Goal: Submit feedback/report problem: Submit feedback/report problem

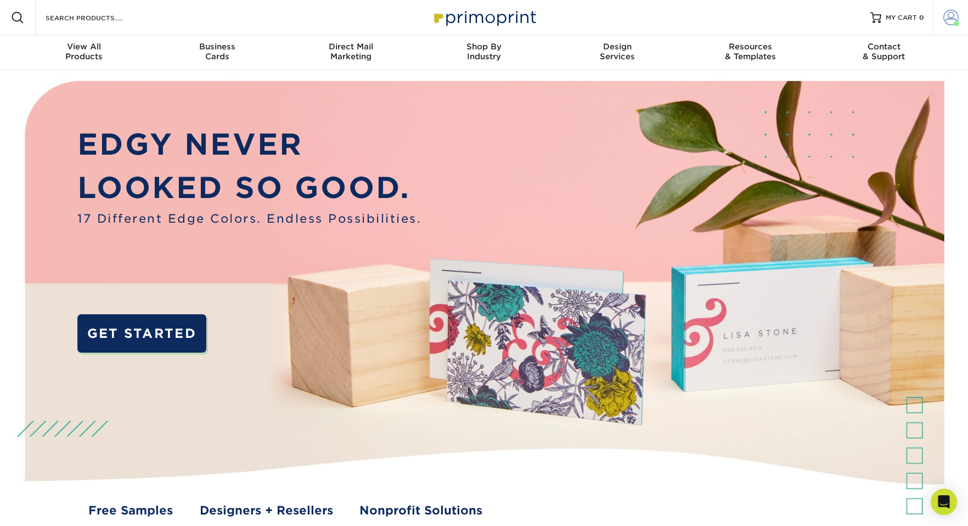
click at [953, 20] on span at bounding box center [950, 17] width 15 height 15
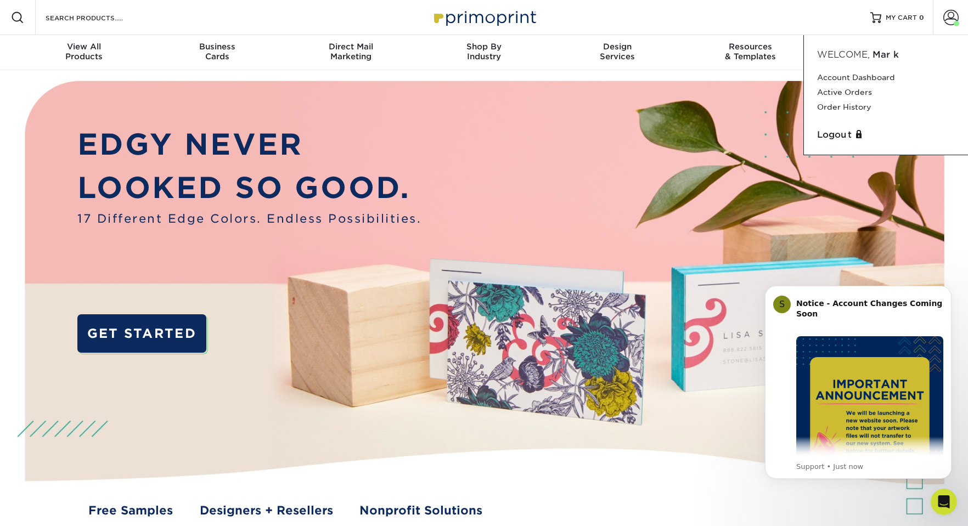
click at [752, 181] on img at bounding box center [484, 309] width 958 height 479
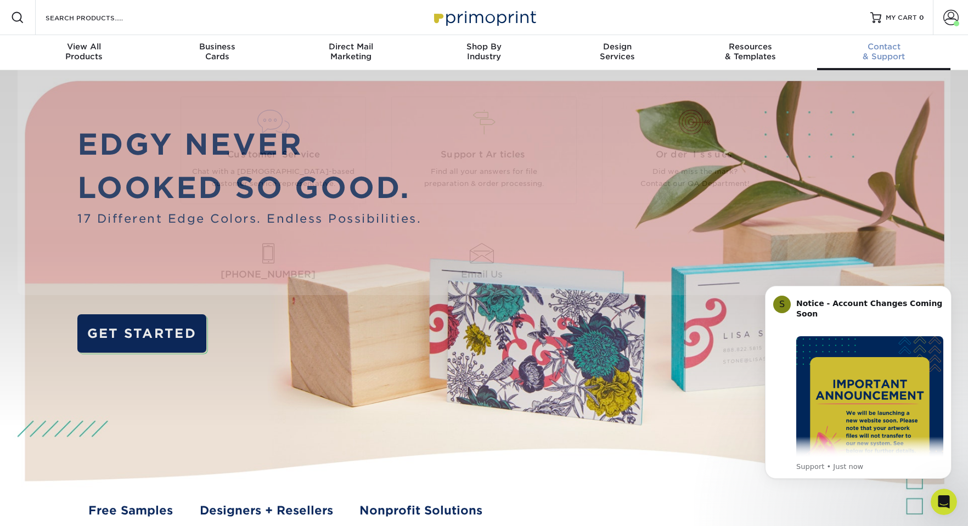
click at [887, 44] on span "Contact" at bounding box center [883, 47] width 133 height 10
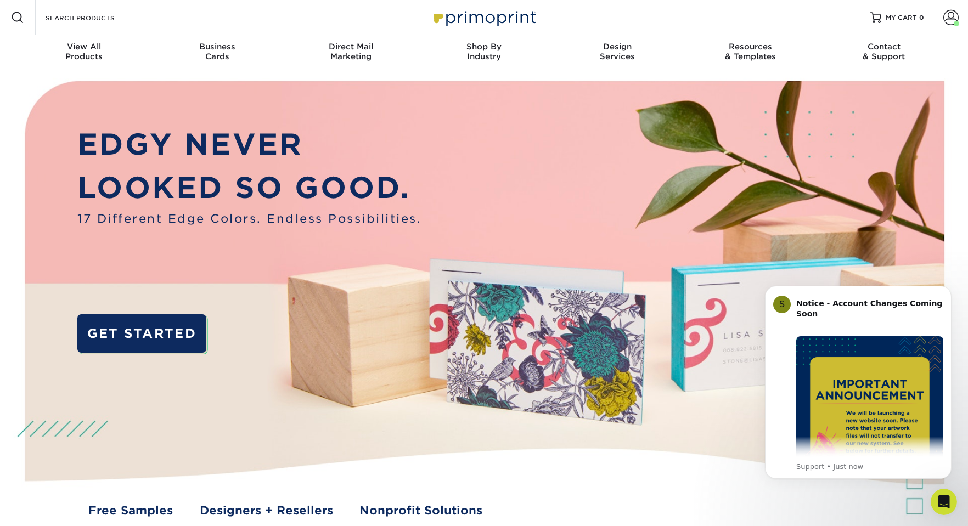
click at [944, 496] on icon "Open Intercom Messenger" at bounding box center [944, 502] width 18 height 18
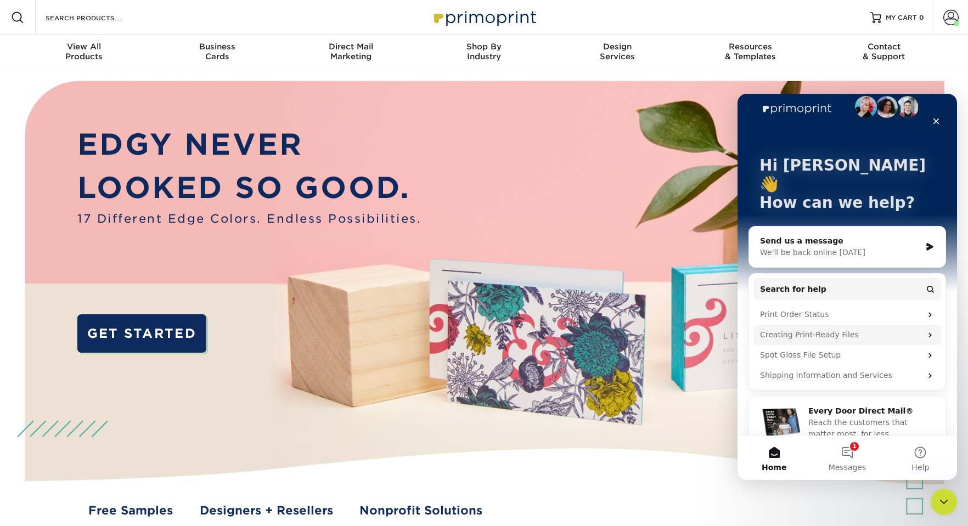
scroll to position [15, 0]
click at [854, 310] on div "Print Order Status" at bounding box center [840, 316] width 161 height 12
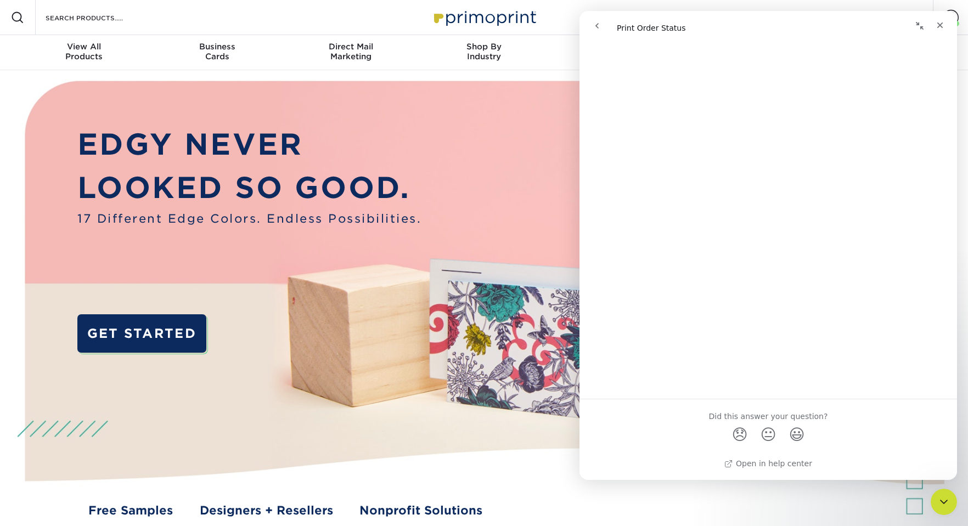
scroll to position [1425, 0]
click at [942, 21] on icon "Close" at bounding box center [940, 25] width 9 height 9
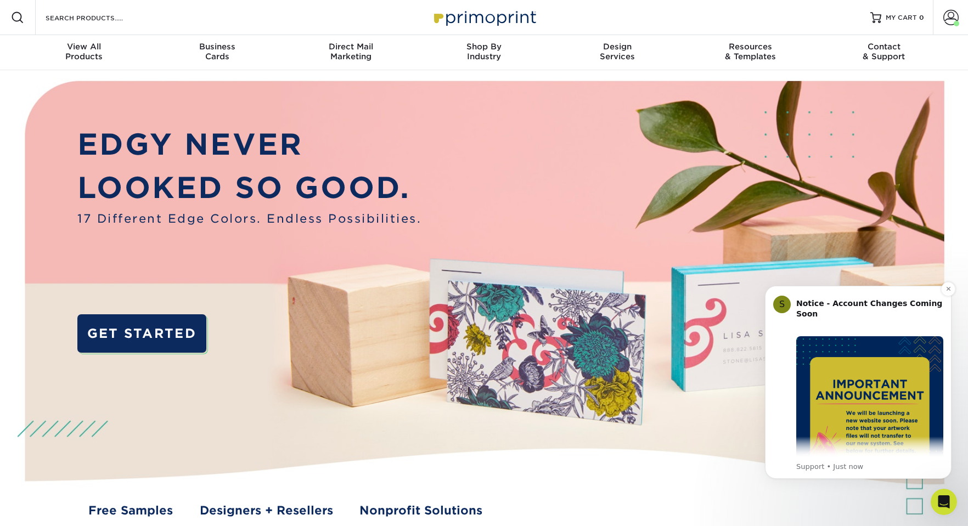
scroll to position [4, 0]
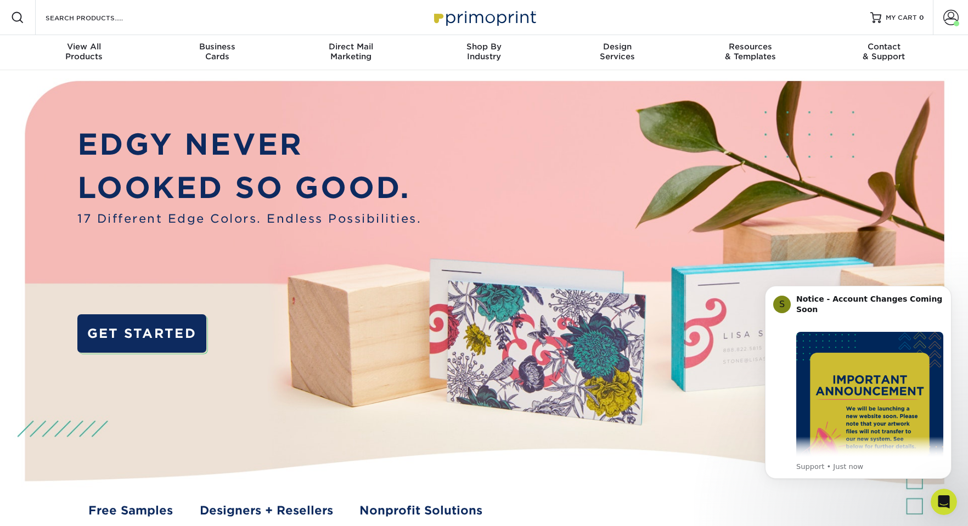
click at [940, 497] on icon "Open Intercom Messenger" at bounding box center [944, 502] width 18 height 18
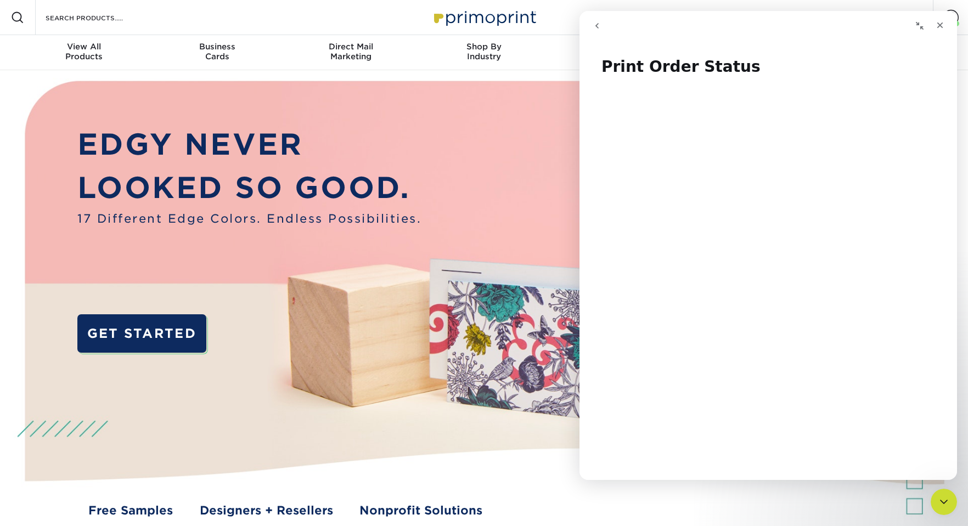
click at [940, 494] on div "Close Intercom Messenger" at bounding box center [944, 502] width 26 height 26
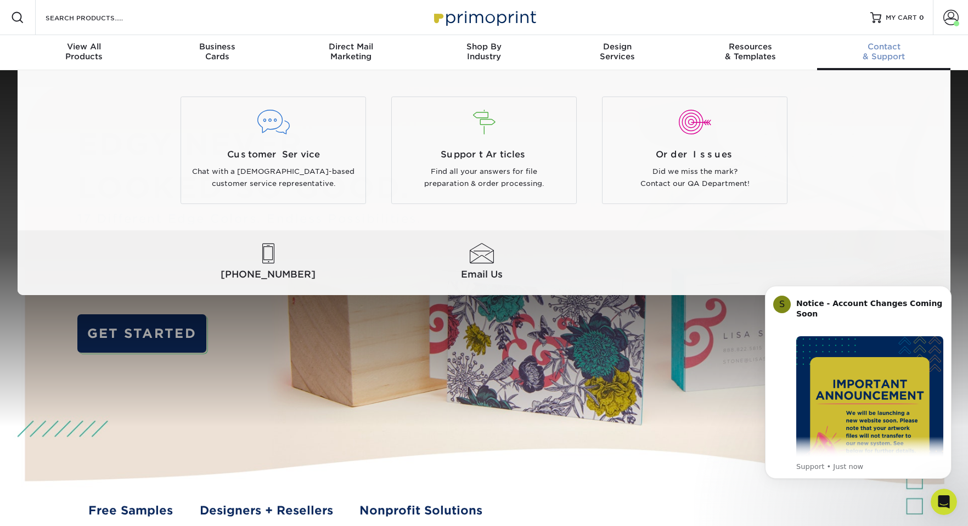
click at [893, 48] on span "Contact" at bounding box center [883, 47] width 133 height 10
click at [690, 178] on p "Did we miss the mark? Contact our QA Department!" at bounding box center [695, 178] width 168 height 25
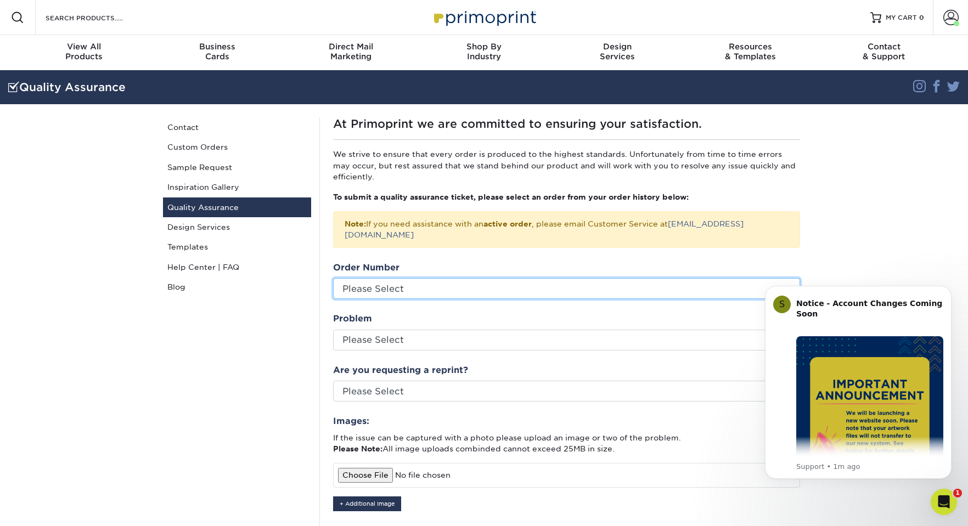
select select "764140"
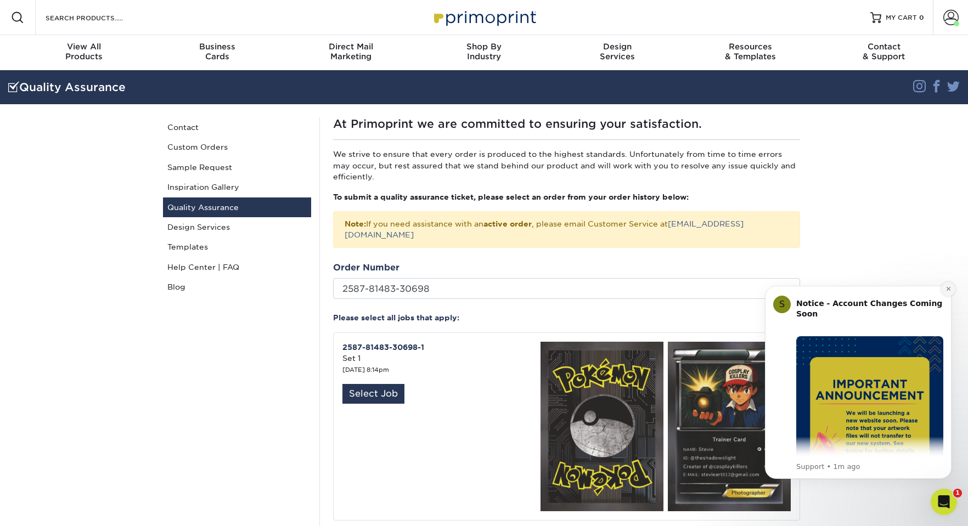
click at [946, 289] on icon "Dismiss notification" at bounding box center [949, 289] width 6 height 6
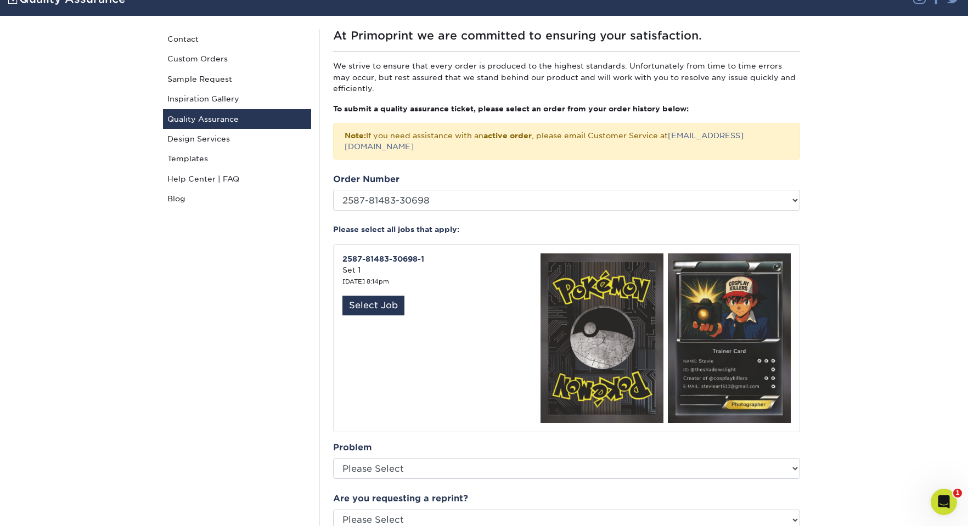
scroll to position [105, 0]
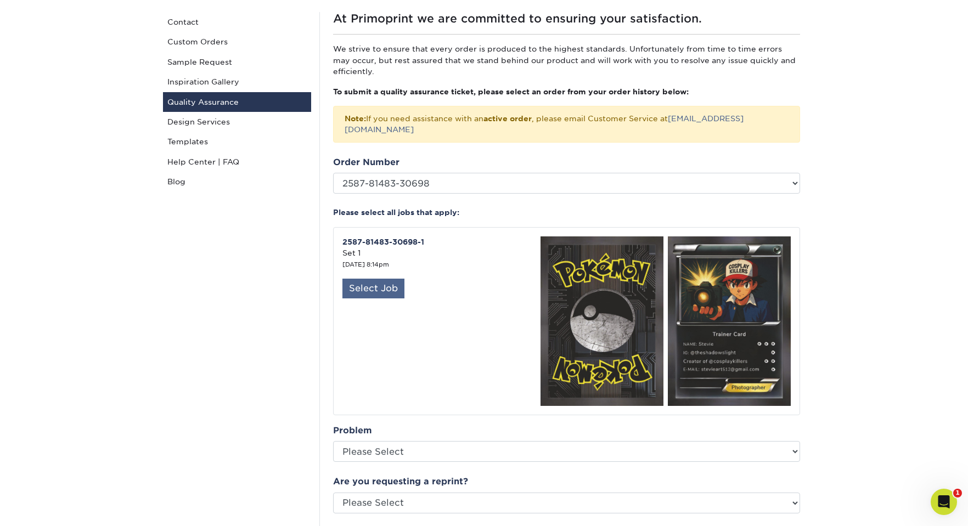
click at [386, 286] on div "Select Job" at bounding box center [373, 289] width 62 height 20
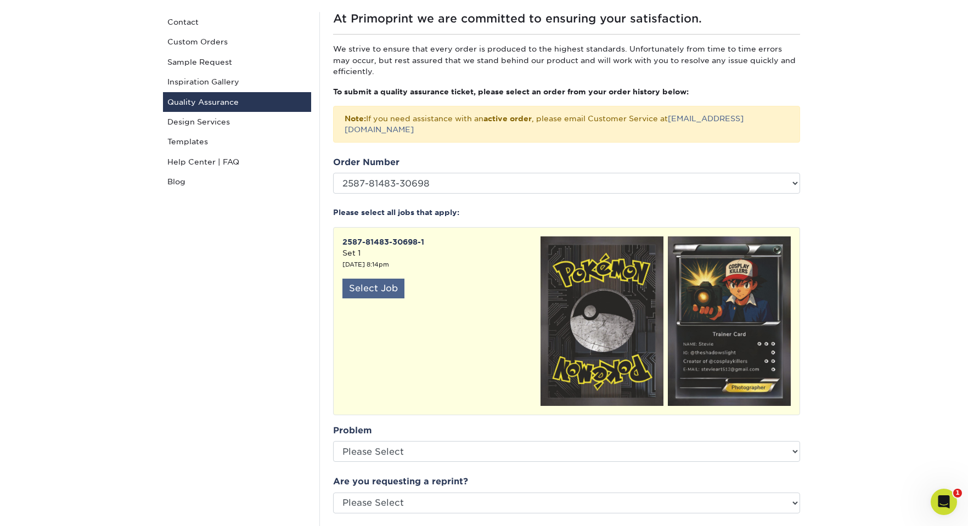
click at [387, 279] on div "Select Job" at bounding box center [373, 289] width 62 height 20
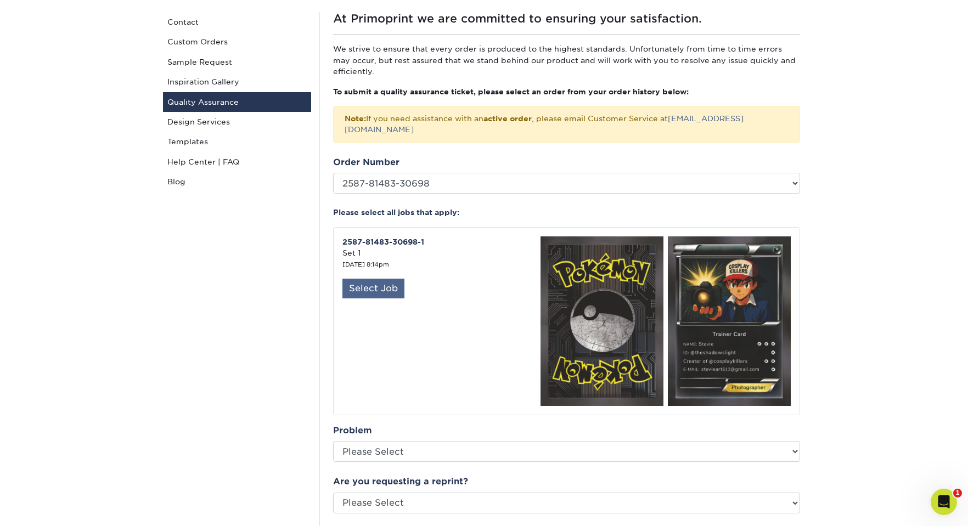
click at [387, 279] on div "Select Job" at bounding box center [373, 289] width 62 height 20
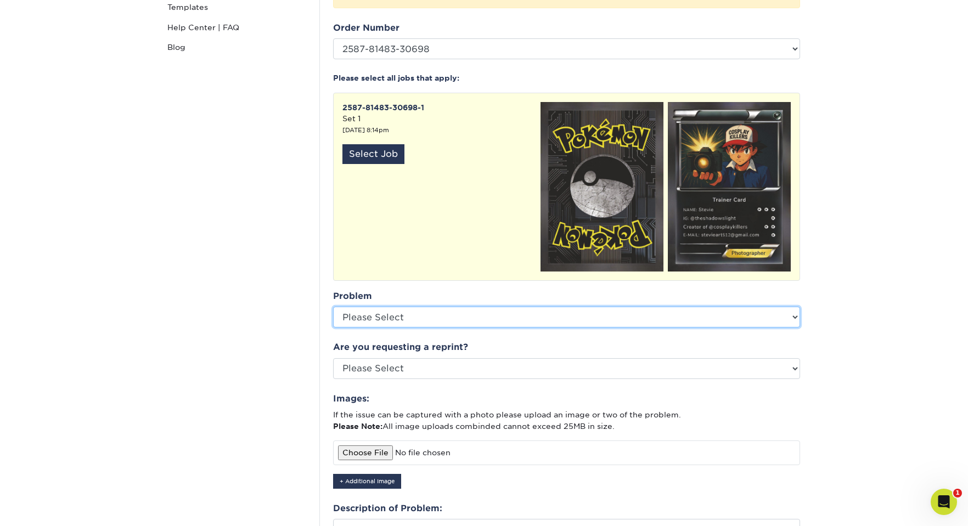
scroll to position [139, 0]
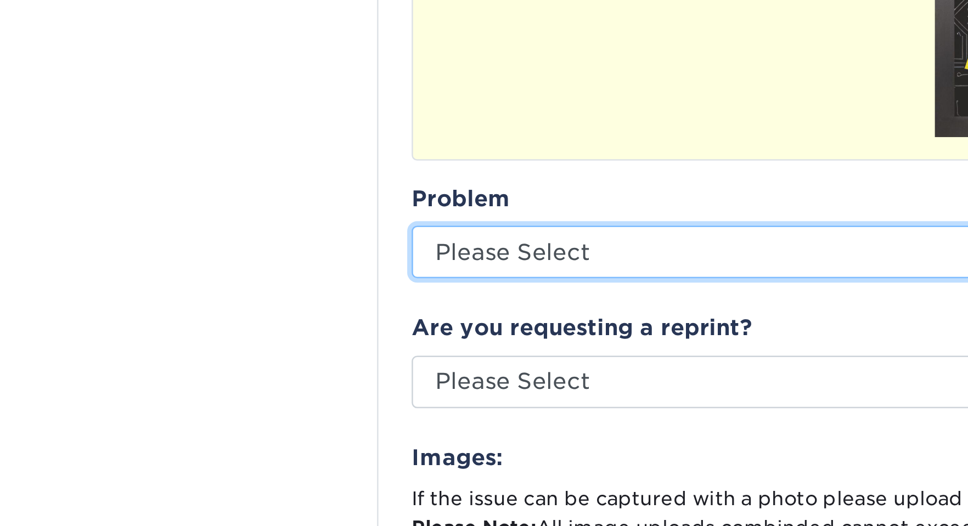
select select "Other: Please Describe"
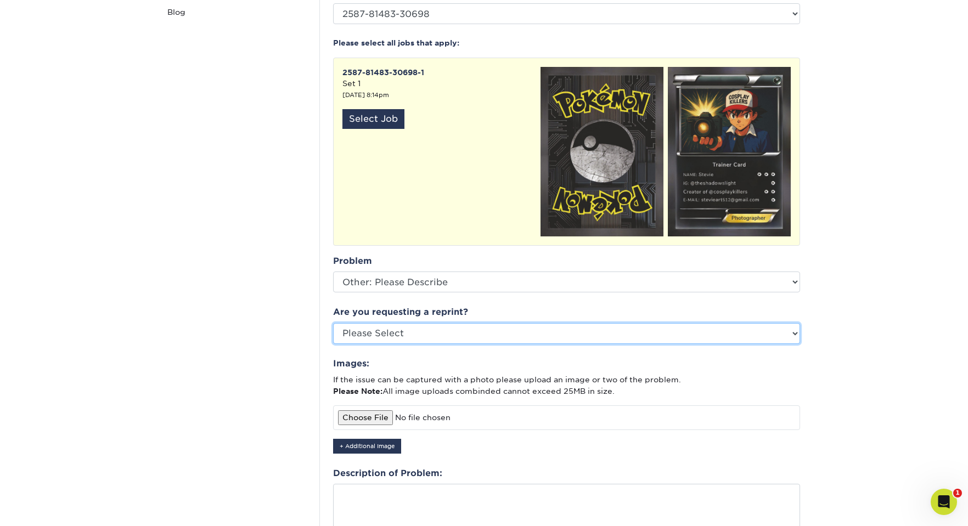
select select "other"
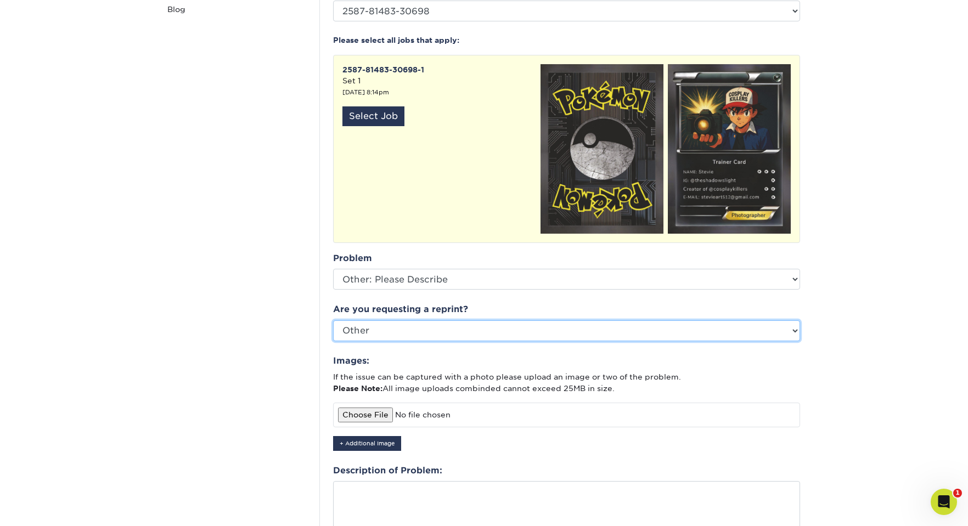
scroll to position [291, 0]
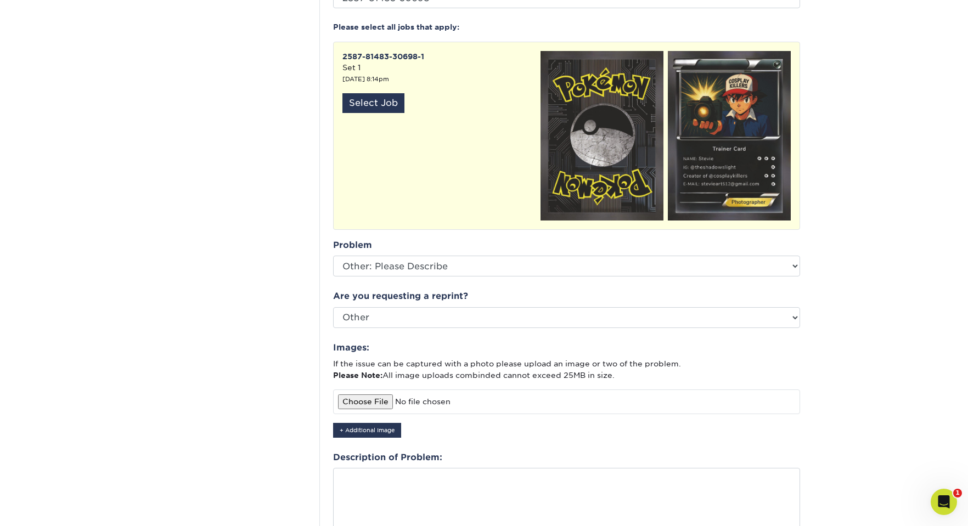
click at [363, 392] on input "file" at bounding box center [566, 402] width 467 height 24
type input "C:\fakepath\IMG_1147.JPG"
click at [388, 423] on button "+ Additional Image" at bounding box center [367, 430] width 68 height 15
click at [379, 456] on button "+ Additional Image" at bounding box center [367, 463] width 68 height 15
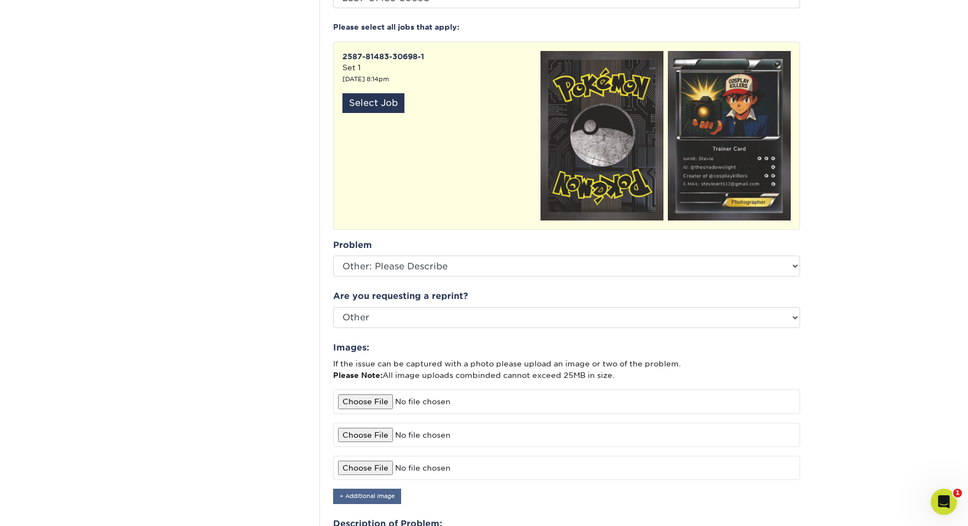
click at [377, 489] on button "+ Additional Image" at bounding box center [367, 496] width 68 height 15
click at [373, 423] on input "file" at bounding box center [566, 435] width 467 height 24
type input "C:\fakepath\IMG_1151.JPG"
click at [370, 456] on input "file" at bounding box center [566, 468] width 467 height 24
type input "C:\fakepath\IMG_1148.JPG"
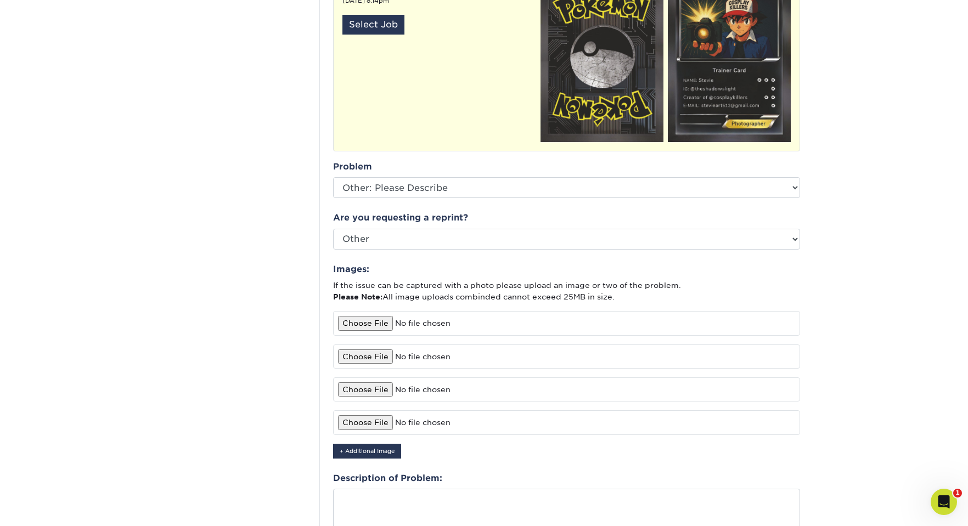
scroll to position [389, 0]
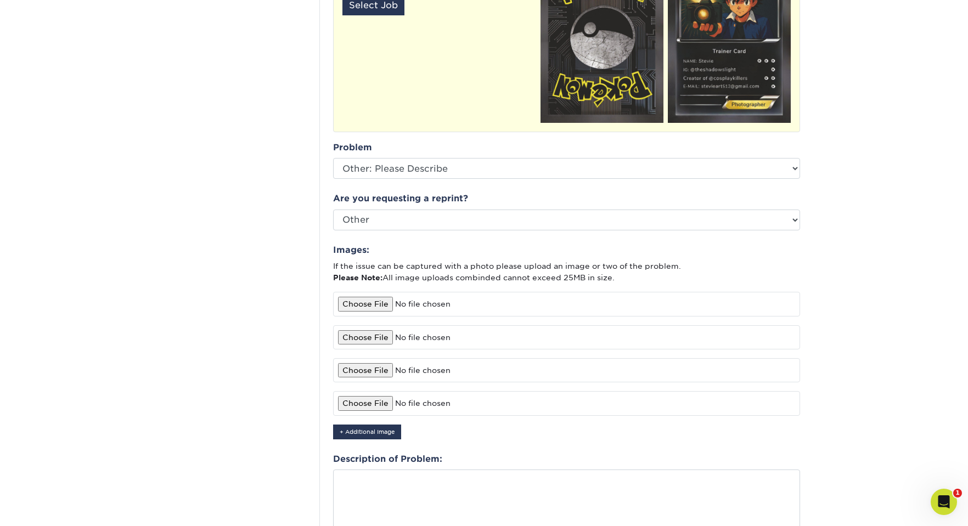
click at [366, 394] on input "file" at bounding box center [566, 403] width 467 height 24
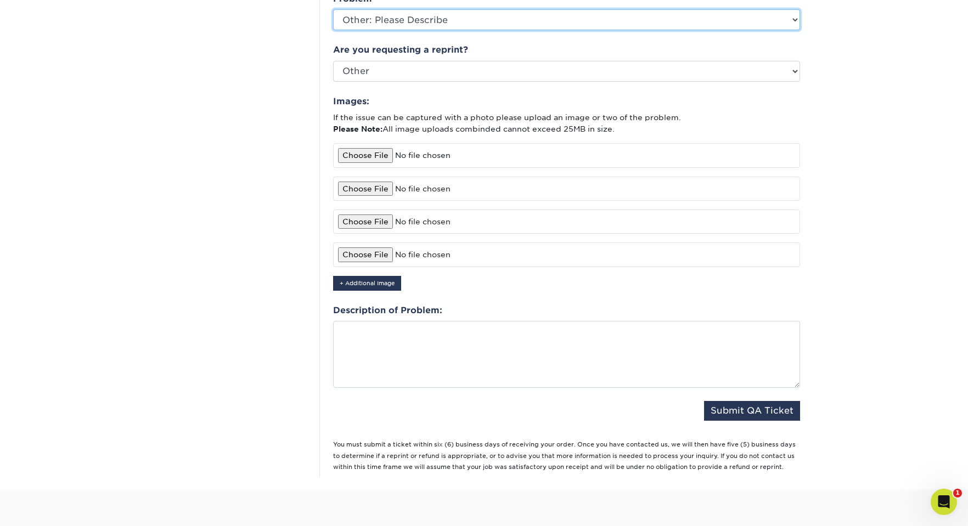
scroll to position [555, 0]
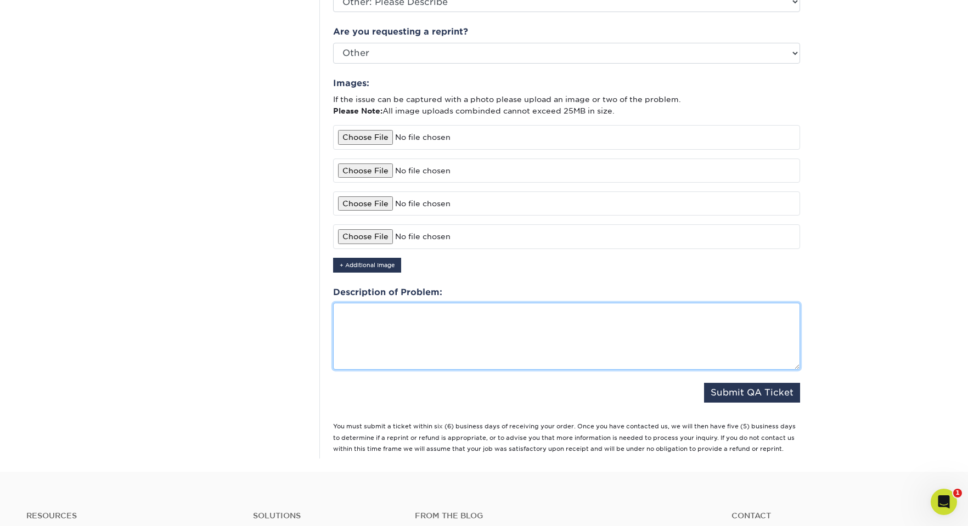
click at [357, 317] on textarea at bounding box center [566, 336] width 467 height 67
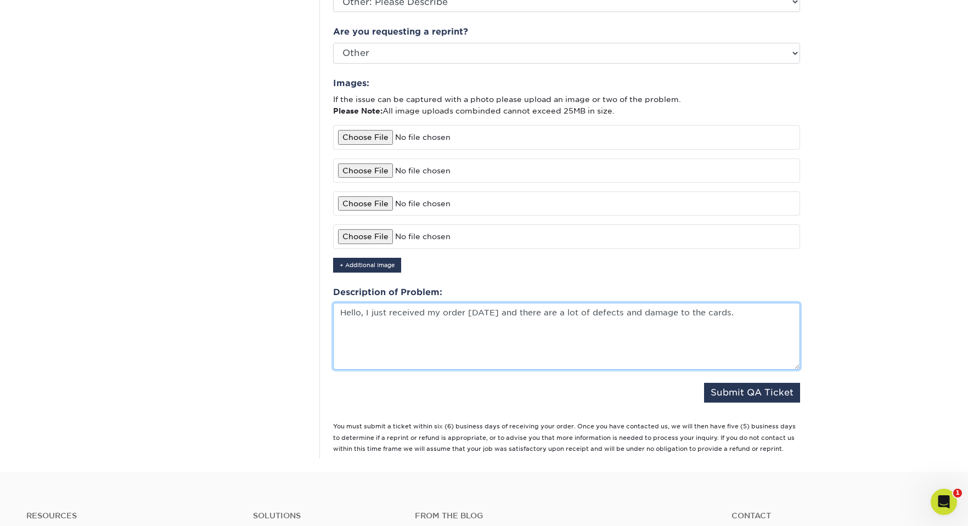
click at [357, 317] on textarea "Hello, I just received my order today and there are a lot of defects and damage…" at bounding box center [566, 336] width 467 height 67
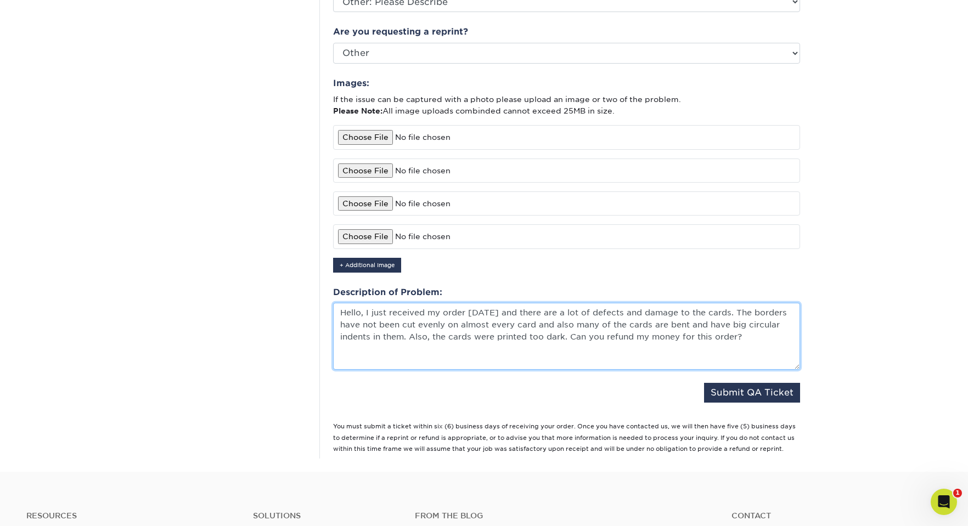
click at [742, 325] on textarea "Hello, I just received my order today and there are a lot of defects and damage…" at bounding box center [566, 336] width 467 height 67
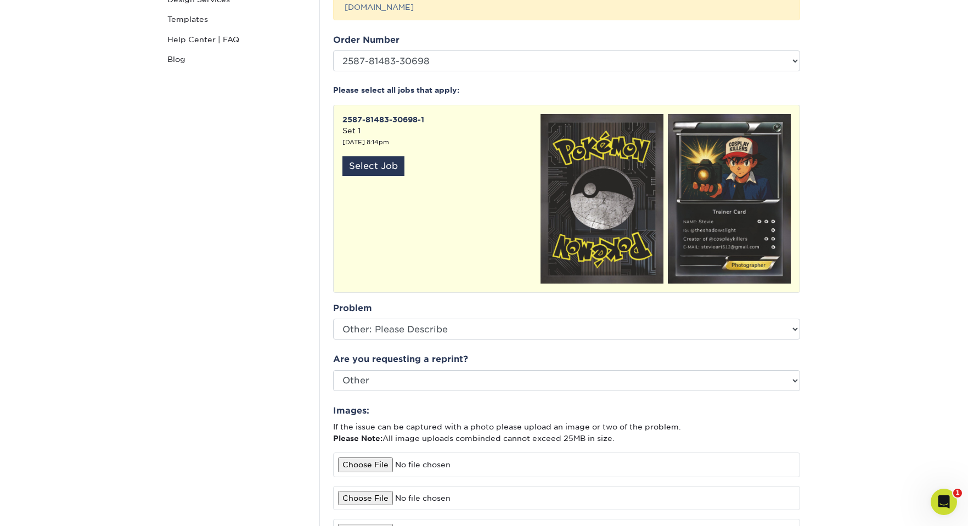
scroll to position [299, 0]
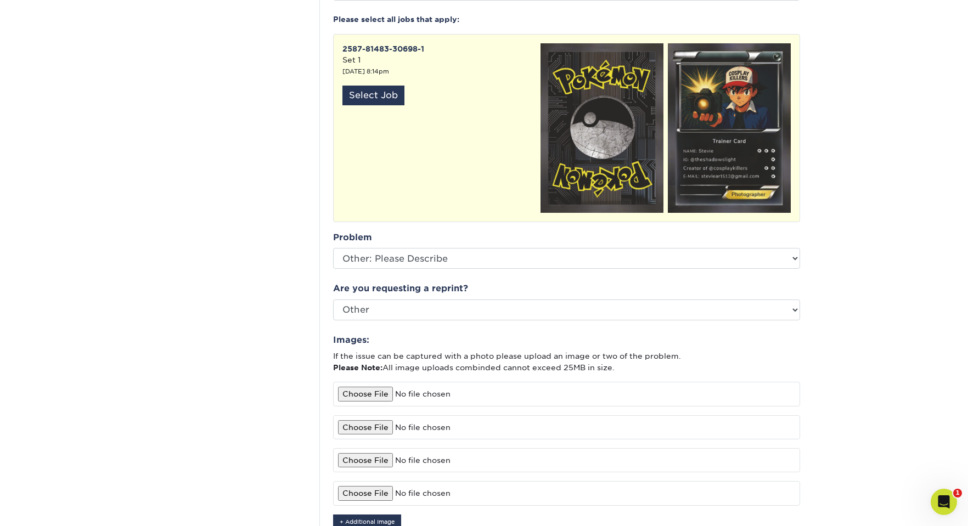
type textarea "Hello, I just received my order today and there are a lot of defects and damage…"
click at [371, 481] on input "file" at bounding box center [566, 493] width 467 height 24
type input "C:\fakepath\IMG_1152.JPG"
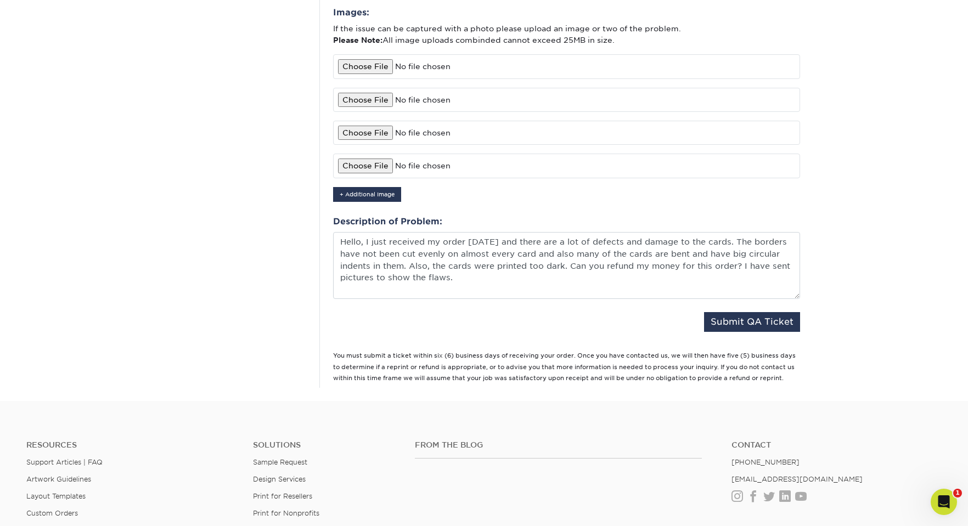
scroll to position [634, 0]
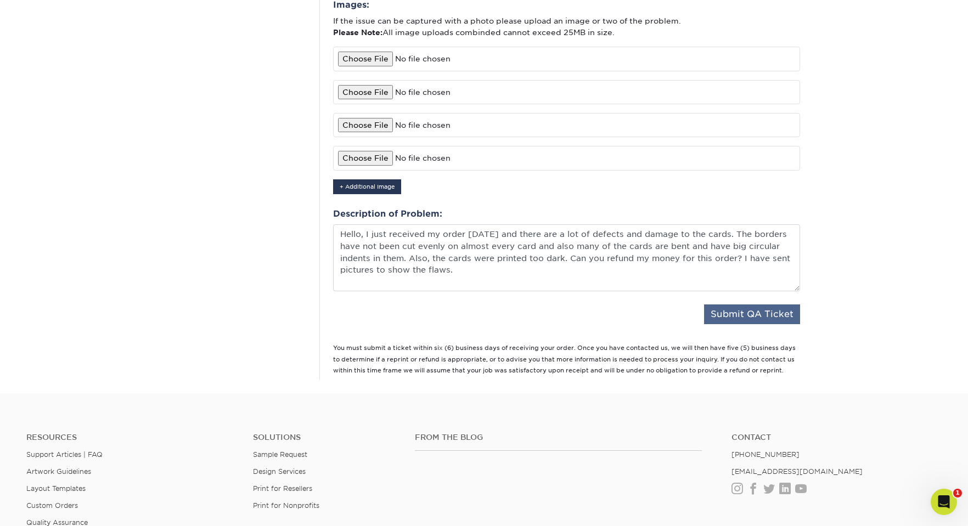
click at [732, 305] on button "Submit QA Ticket" at bounding box center [752, 315] width 96 height 20
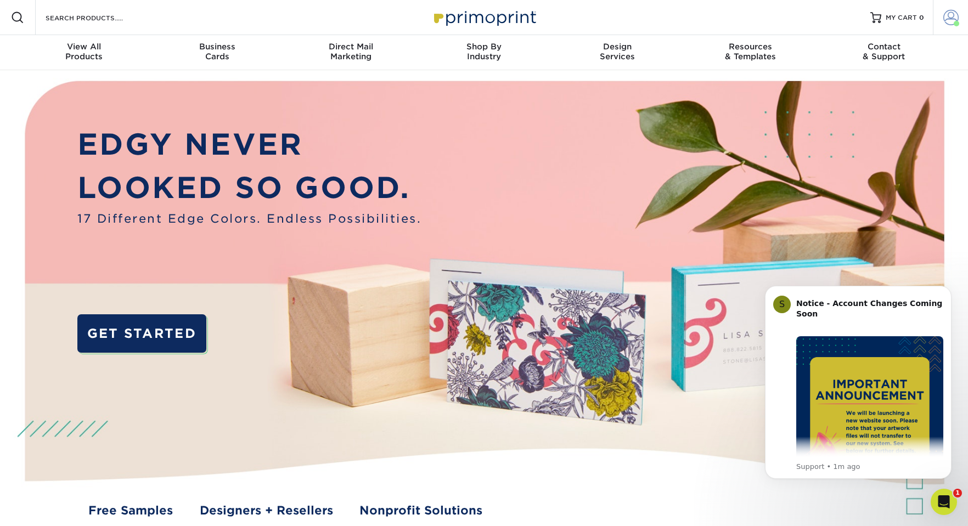
click at [947, 22] on span at bounding box center [950, 17] width 15 height 15
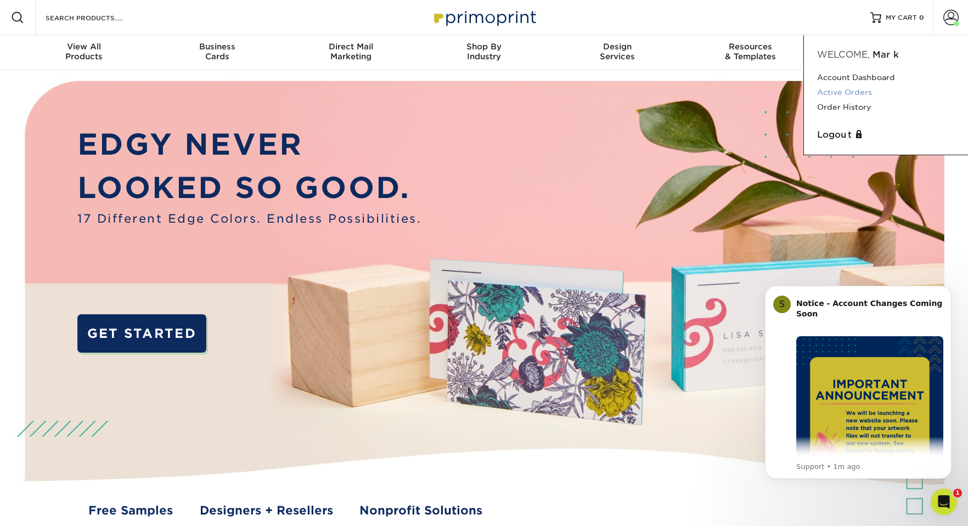
click at [858, 90] on link "Active Orders" at bounding box center [886, 92] width 138 height 15
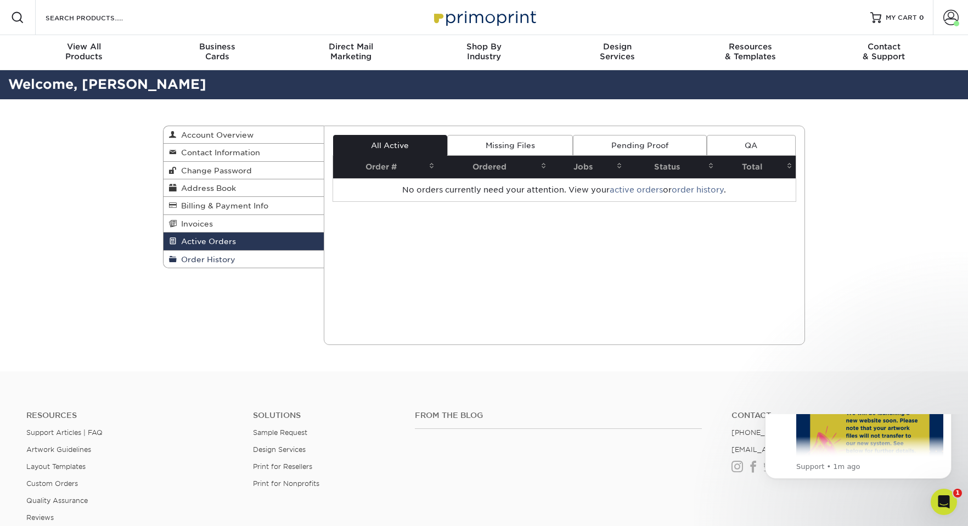
click at [219, 261] on span "Order History" at bounding box center [206, 259] width 59 height 9
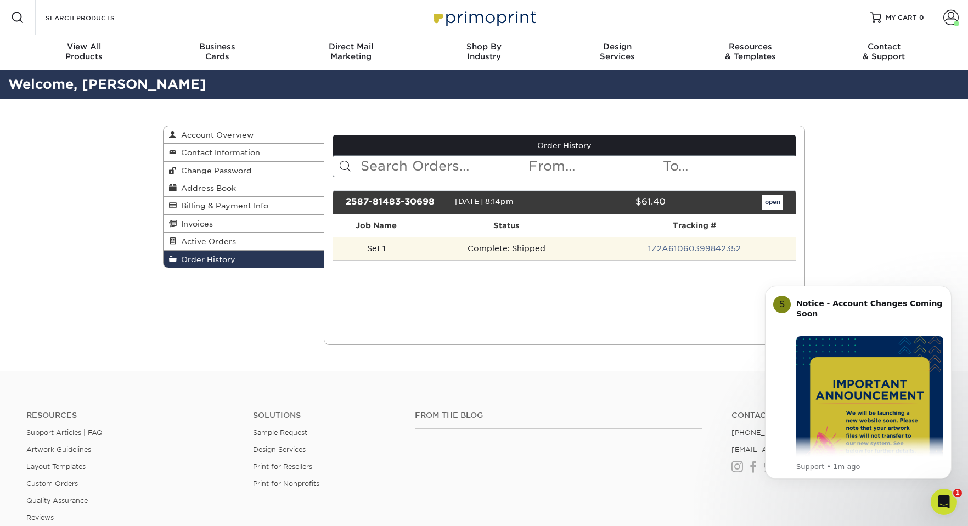
click at [575, 251] on td "Complete: Shipped" at bounding box center [506, 248] width 173 height 23
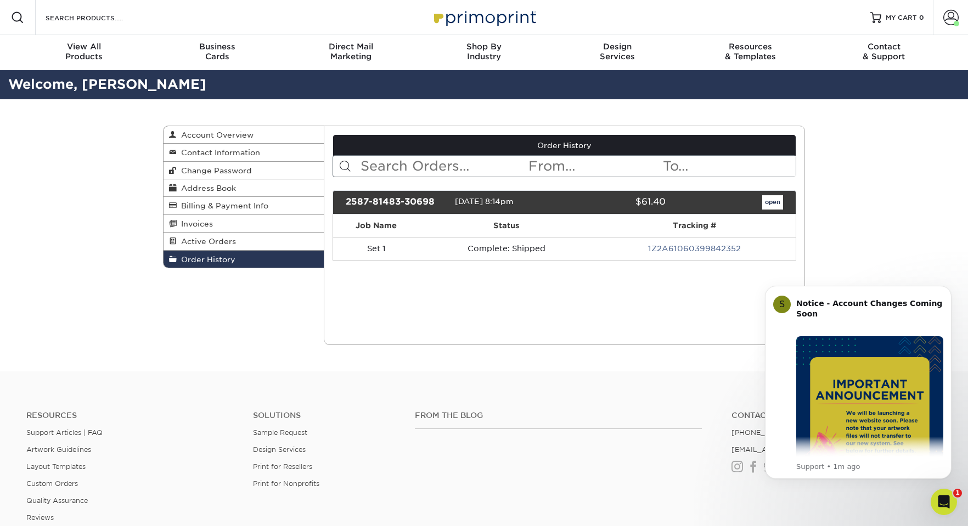
drag, startPoint x: 434, startPoint y: 198, endPoint x: 341, endPoint y: 203, distance: 92.3
click at [341, 203] on div "2587-81483-30698" at bounding box center [396, 202] width 117 height 14
copy div "2587-81483-30698"
